Goal: Task Accomplishment & Management: Use online tool/utility

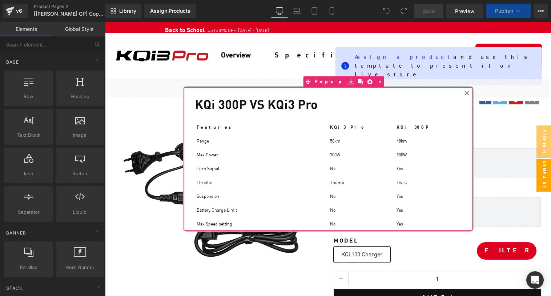
scroll to position [5056, 445]
click at [469, 89] on div at bounding box center [466, 93] width 9 height 9
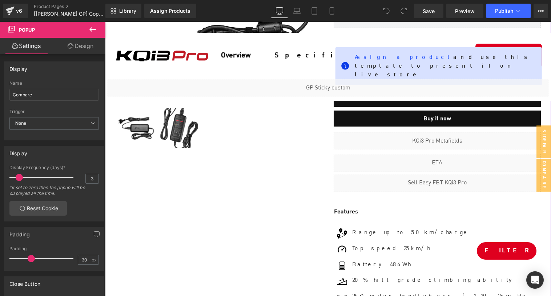
scroll to position [200, 0]
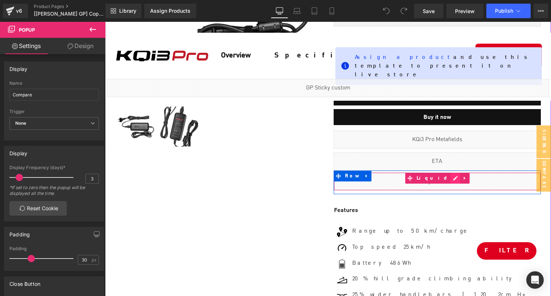
click at [449, 176] on div "Liquid" at bounding box center [437, 181] width 207 height 18
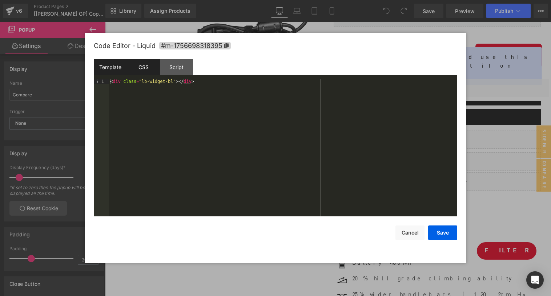
click at [139, 69] on div "CSS" at bounding box center [143, 67] width 33 height 16
click at [182, 72] on div "Script" at bounding box center [176, 67] width 33 height 16
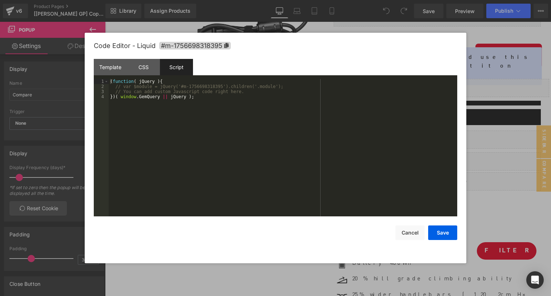
click at [497, 9] on div at bounding box center [275, 148] width 551 height 296
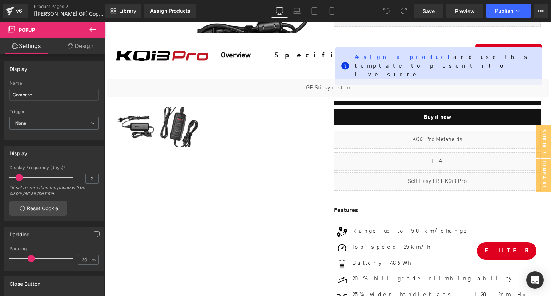
click at [497, 9] on span "Publish" at bounding box center [504, 11] width 18 height 6
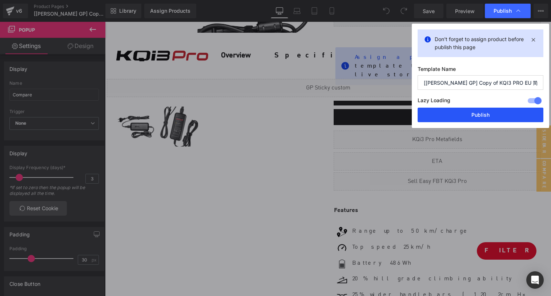
click at [452, 118] on button "Publish" at bounding box center [481, 115] width 126 height 15
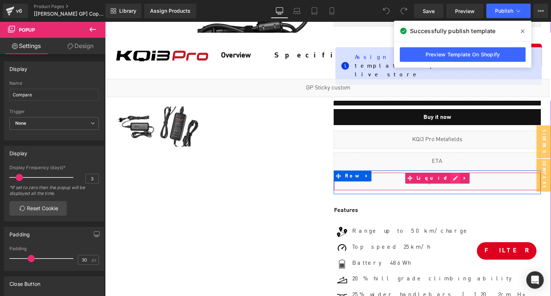
click at [448, 178] on div "Liquid" at bounding box center [437, 181] width 207 height 18
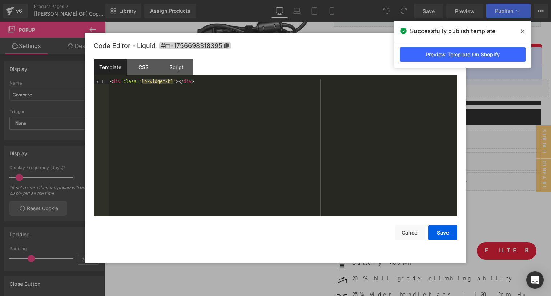
drag, startPoint x: 173, startPoint y: 81, endPoint x: 142, endPoint y: 81, distance: 31.6
click at [142, 81] on div "< div class = "lb-widget-bl" > </ div >" at bounding box center [283, 153] width 349 height 148
click at [443, 60] on link "Preview Template On Shopify" at bounding box center [463, 54] width 126 height 15
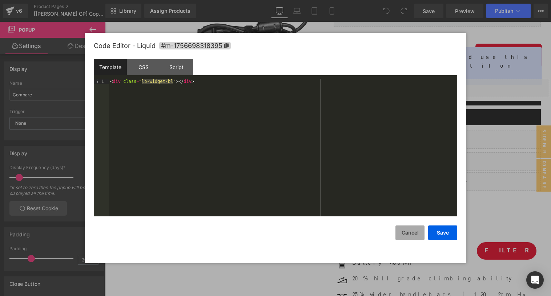
click at [407, 230] on button "Cancel" at bounding box center [410, 232] width 29 height 15
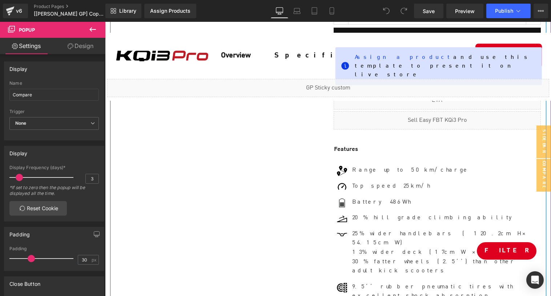
scroll to position [190, 0]
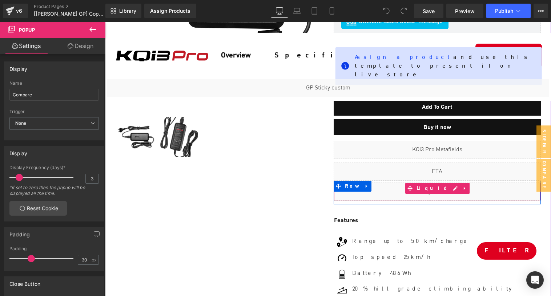
click at [396, 192] on div "Liquid" at bounding box center [437, 192] width 207 height 18
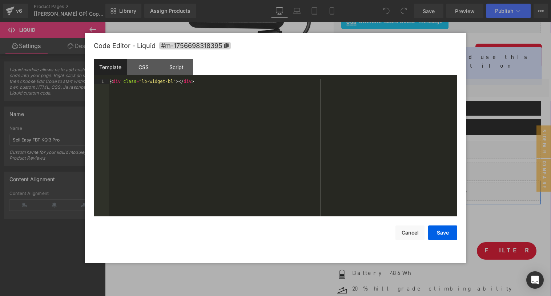
click at [449, 188] on div "Liquid" at bounding box center [437, 192] width 207 height 18
click at [153, 69] on div "CSS" at bounding box center [143, 67] width 33 height 16
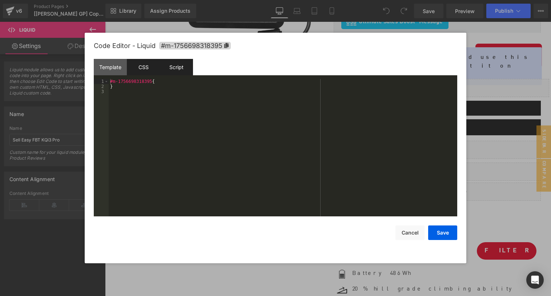
click at [175, 69] on div "Script" at bounding box center [176, 67] width 33 height 16
click at [130, 68] on div "CSS" at bounding box center [143, 67] width 33 height 16
click at [117, 69] on div "Template" at bounding box center [110, 67] width 33 height 16
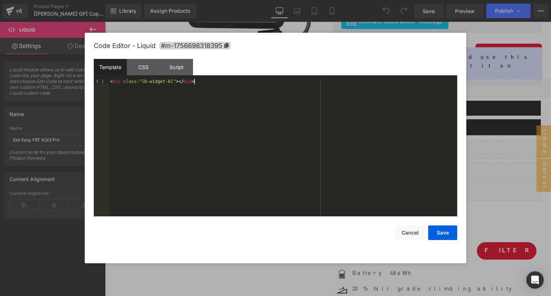
click at [172, 89] on div "< div class = "lb-widget-bl" > </ div >" at bounding box center [283, 153] width 349 height 148
click at [159, 85] on div "< div class = "lb-widget-bl" > </ div >" at bounding box center [283, 153] width 349 height 148
drag, startPoint x: 173, startPoint y: 81, endPoint x: 141, endPoint y: 81, distance: 32.0
click at [141, 81] on div "< div class = "lb-widget-bl" > </ div >" at bounding box center [283, 153] width 349 height 148
click at [256, 133] on div "< div class = "lb-widget-bl" > </ div >" at bounding box center [283, 153] width 349 height 148
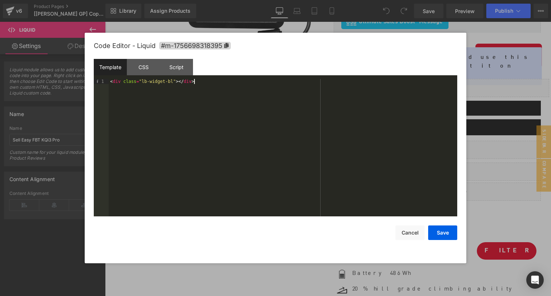
click at [443, 243] on div "Code Editor - Liquid #m-1756698318395 Template CSS Script Data 1 < div class = …" at bounding box center [276, 148] width 364 height 231
click at [444, 229] on button "Save" at bounding box center [442, 232] width 29 height 15
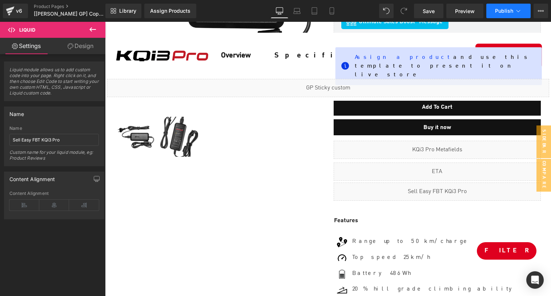
click at [504, 16] on button "Publish" at bounding box center [508, 11] width 44 height 15
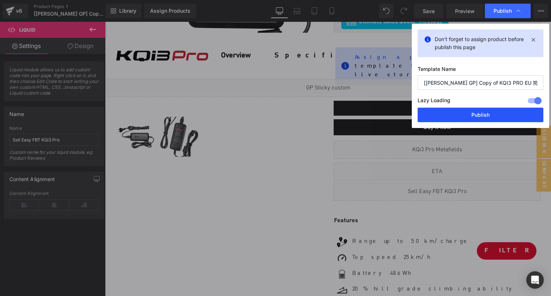
click at [466, 115] on button "Publish" at bounding box center [481, 115] width 126 height 15
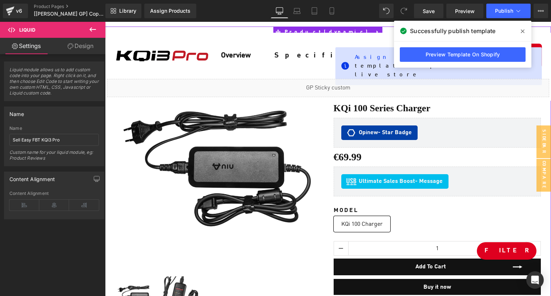
scroll to position [0, 0]
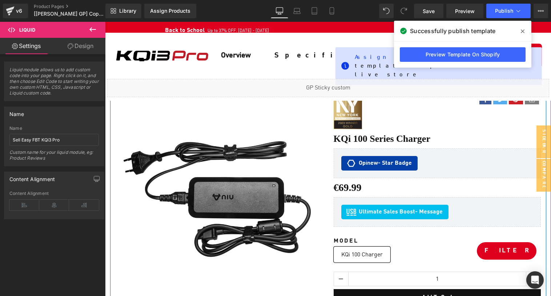
click at [324, 106] on div "Sale Off (P) Image ‹ › (P) Image List Row" at bounding box center [219, 220] width 218 height 254
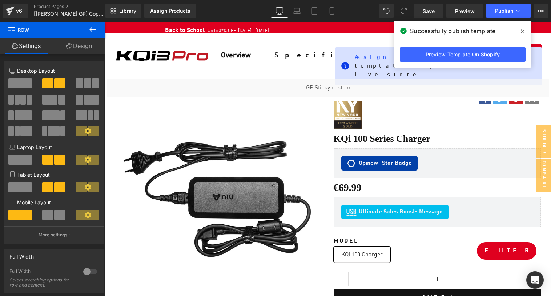
click at [524, 32] on icon at bounding box center [523, 31] width 4 height 6
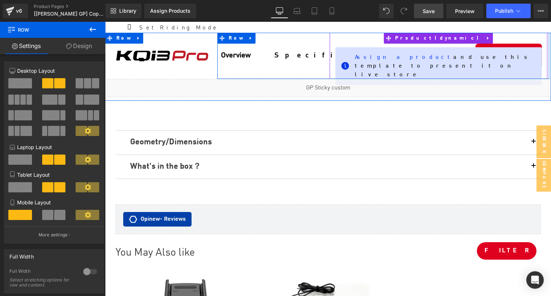
scroll to position [4251, 0]
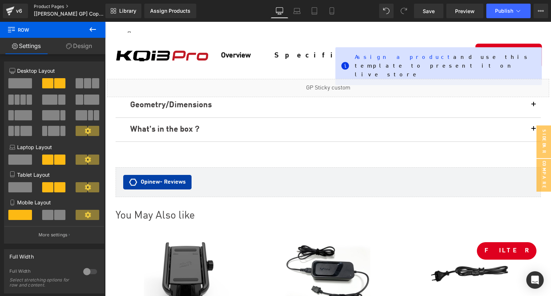
click at [44, 4] on link "Product Pages" at bounding box center [76, 7] width 84 height 6
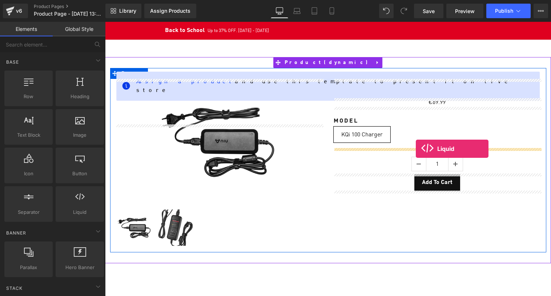
drag, startPoint x: 182, startPoint y: 228, endPoint x: 416, endPoint y: 149, distance: 247.1
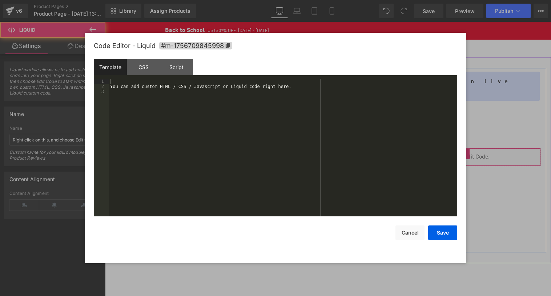
click at [442, 154] on div "Liquid" at bounding box center [437, 157] width 207 height 18
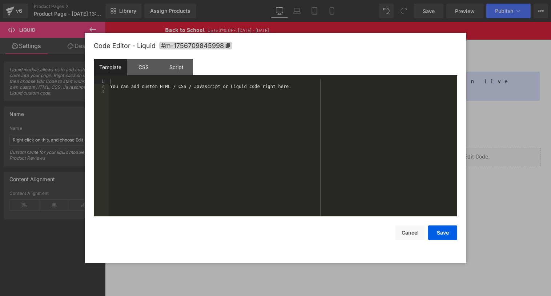
click at [350, 142] on div "You can add custom HTML / CSS / Javascript or Liquid code right here." at bounding box center [283, 153] width 349 height 148
click at [445, 233] on button "Save" at bounding box center [442, 232] width 29 height 15
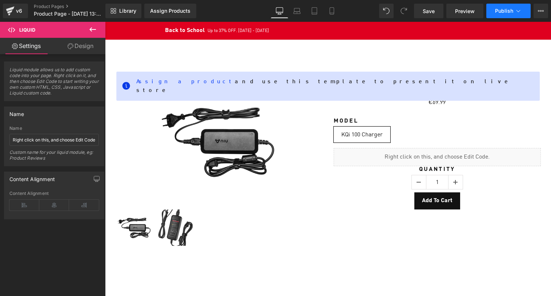
click at [510, 6] on button "Publish" at bounding box center [508, 11] width 44 height 15
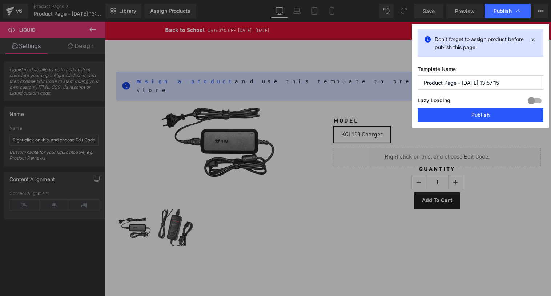
click at [460, 114] on button "Publish" at bounding box center [481, 115] width 126 height 15
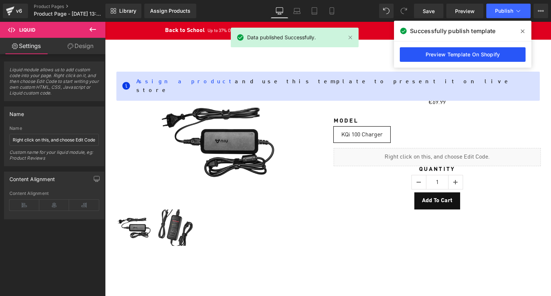
click at [484, 57] on link "Preview Template On Shopify" at bounding box center [463, 54] width 126 height 15
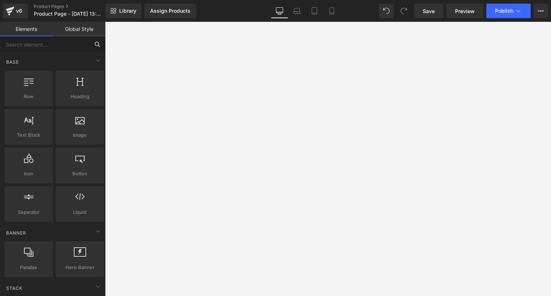
click at [32, 43] on input "text" at bounding box center [44, 44] width 89 height 16
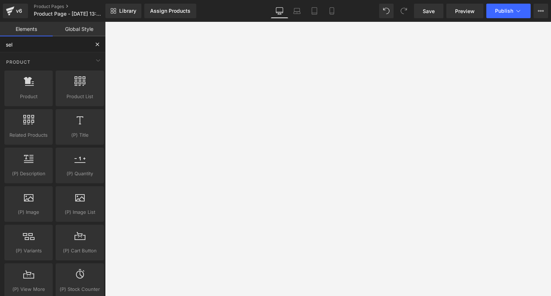
type input "sell"
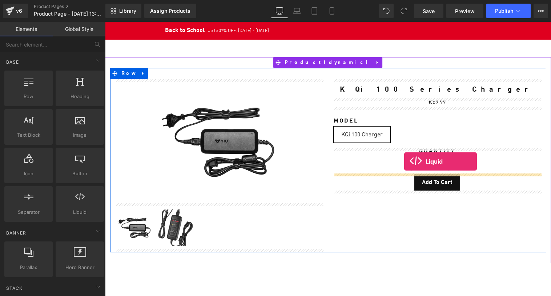
drag, startPoint x: 188, startPoint y: 219, endPoint x: 404, endPoint y: 161, distance: 224.2
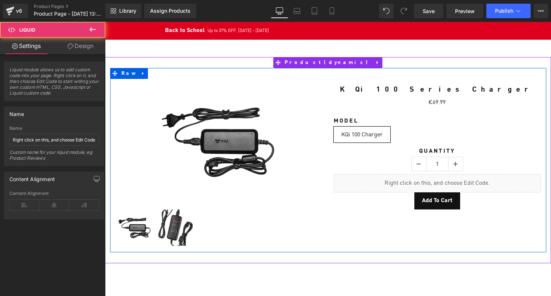
click at [432, 177] on span "Liquid" at bounding box center [433, 180] width 29 height 9
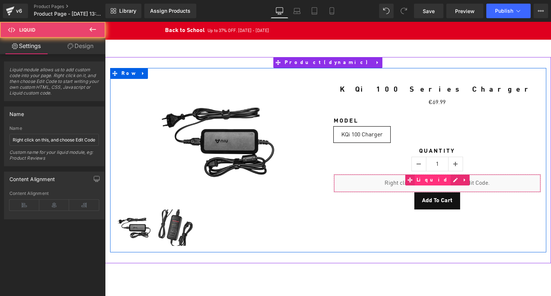
click at [432, 177] on span "Liquid" at bounding box center [433, 180] width 36 height 11
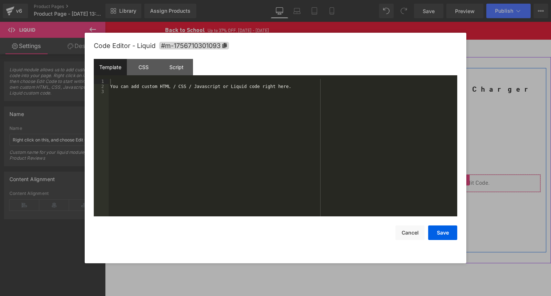
click at [445, 179] on div "Liquid" at bounding box center [437, 183] width 207 height 18
click at [243, 160] on div "You can add custom HTML / CSS / Javascript or Liquid code right here." at bounding box center [283, 153] width 349 height 148
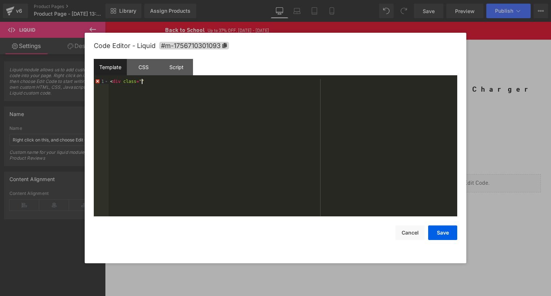
paste textarea
click at [451, 236] on button "Save" at bounding box center [442, 232] width 29 height 15
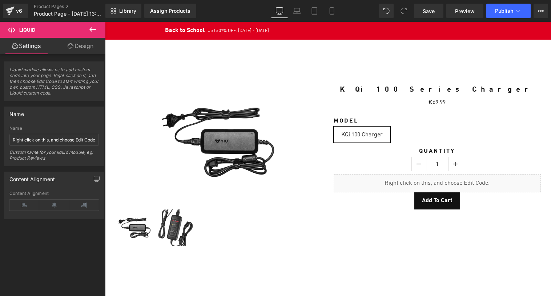
click at [498, 20] on div "Library Assign Products Product Preview No product match your search. Please tr…" at bounding box center [328, 11] width 446 height 22
click at [498, 16] on button "Publish" at bounding box center [508, 11] width 44 height 15
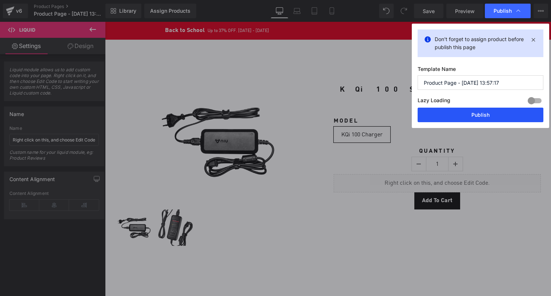
click at [466, 111] on button "Publish" at bounding box center [481, 115] width 126 height 15
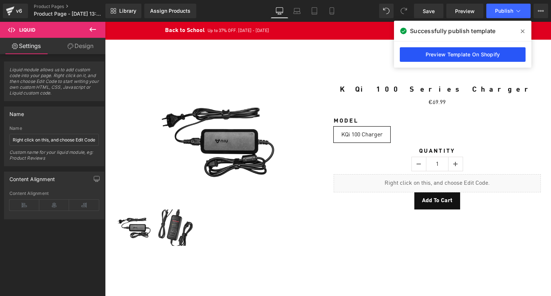
click at [414, 50] on link "Preview Template On Shopify" at bounding box center [463, 54] width 126 height 15
